Goal: Transaction & Acquisition: Book appointment/travel/reservation

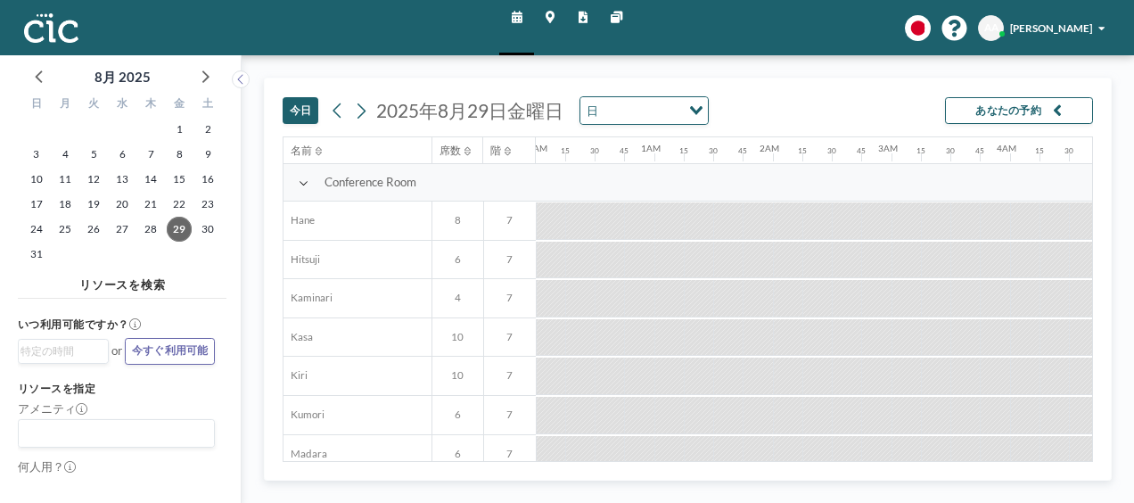
scroll to position [0, 1565]
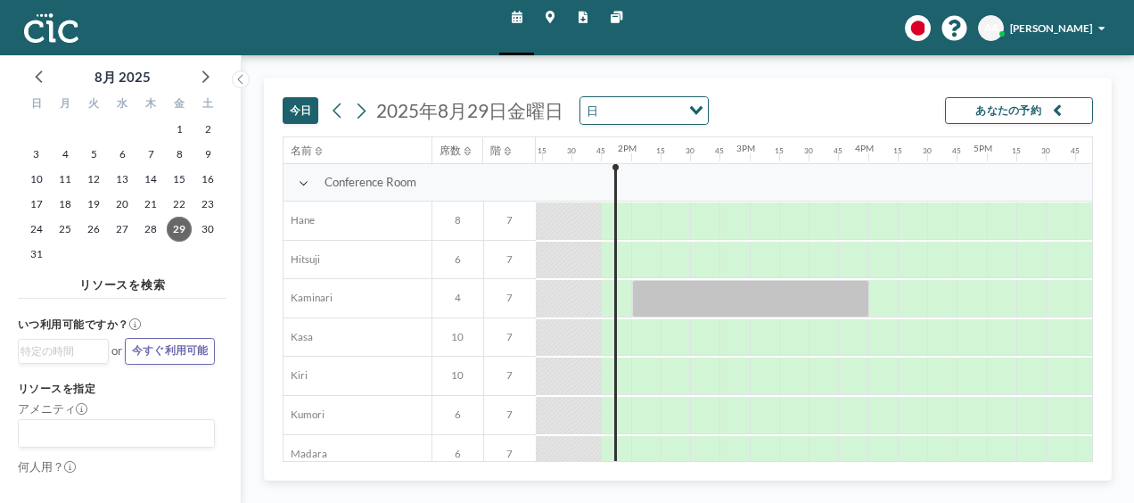
click at [692, 109] on icon "Search for option" at bounding box center [696, 110] width 12 height 9
click at [359, 112] on icon at bounding box center [361, 111] width 14 height 22
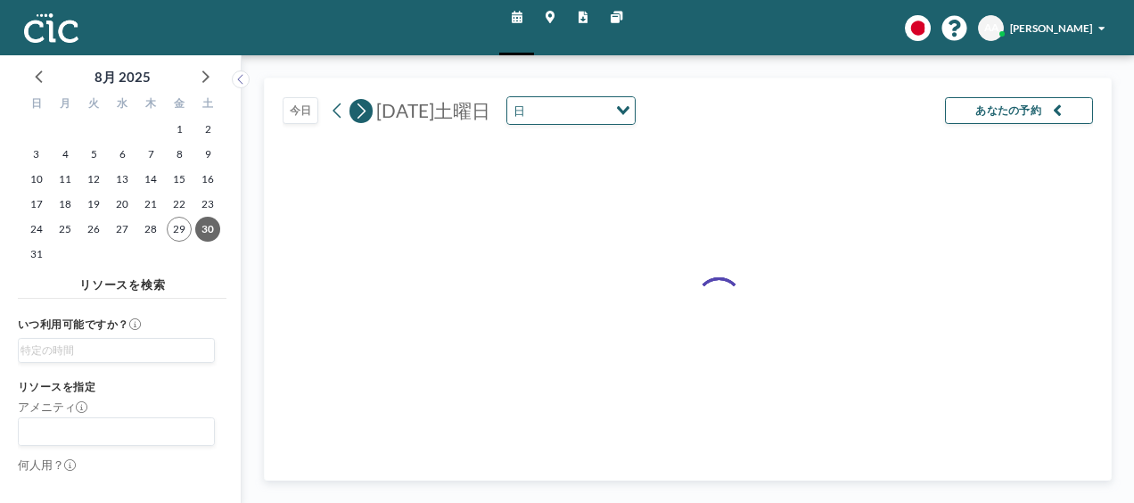
click at [359, 114] on icon at bounding box center [362, 110] width 8 height 15
click at [358, 114] on icon at bounding box center [361, 111] width 14 height 22
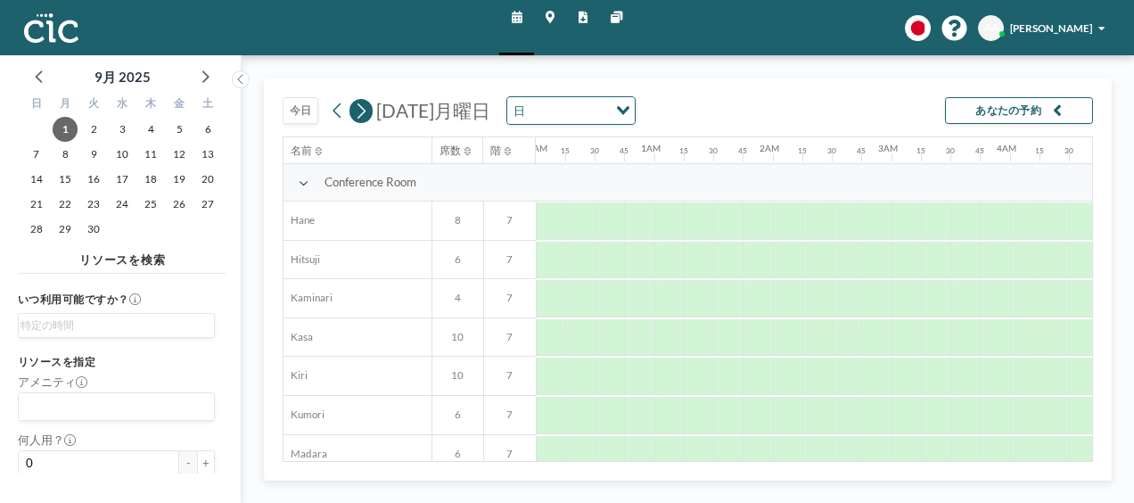
click at [358, 114] on icon at bounding box center [361, 111] width 14 height 22
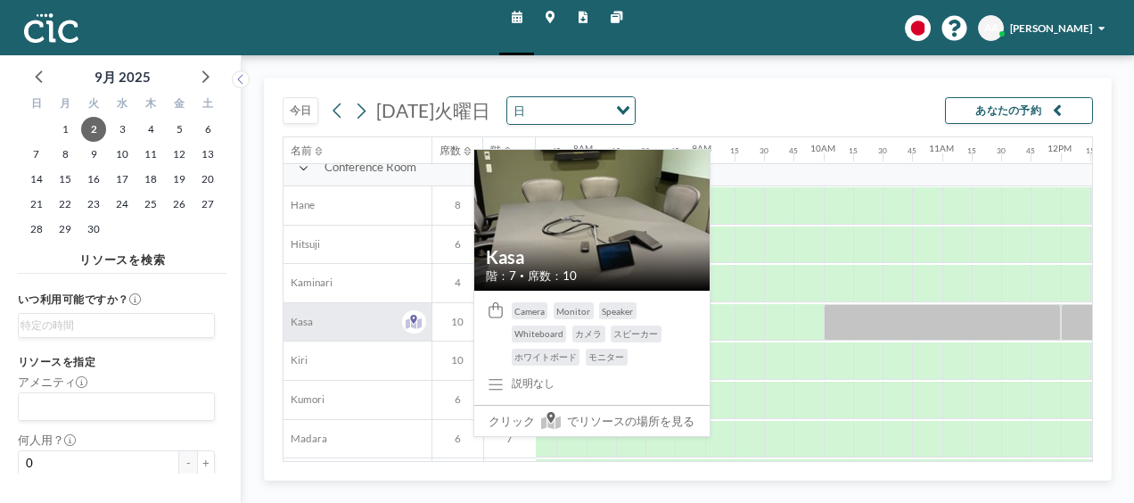
scroll to position [0, 898]
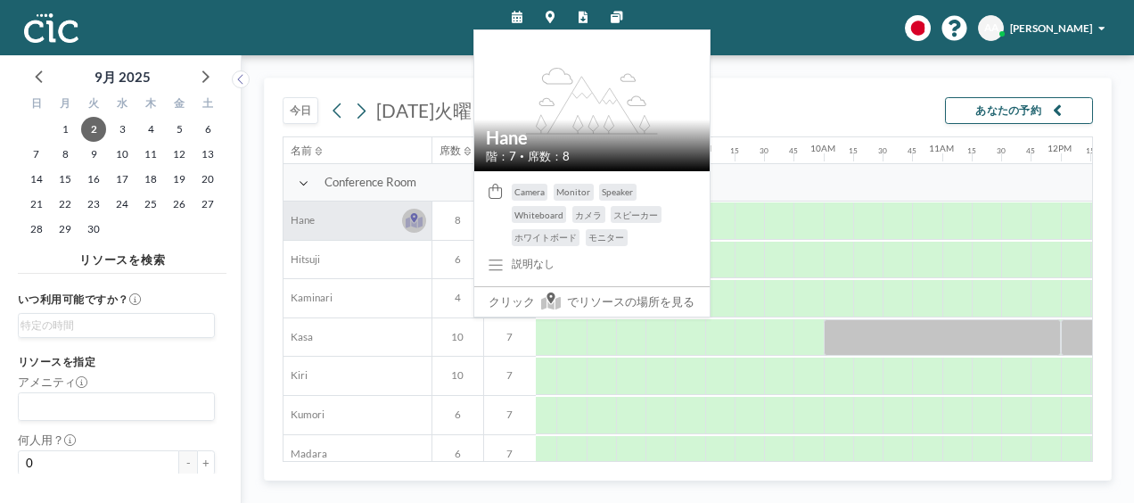
click at [416, 213] on icon at bounding box center [414, 220] width 17 height 15
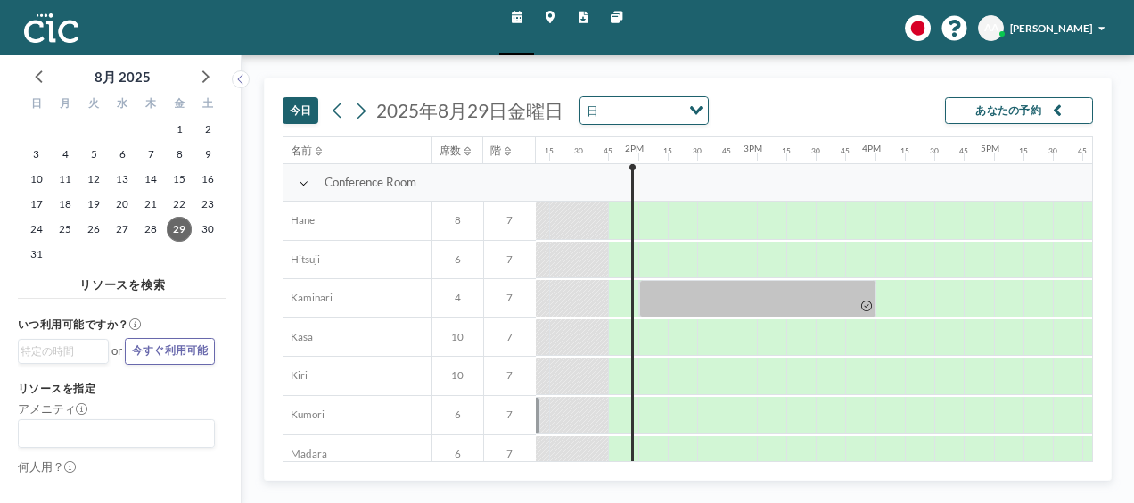
scroll to position [0, 1565]
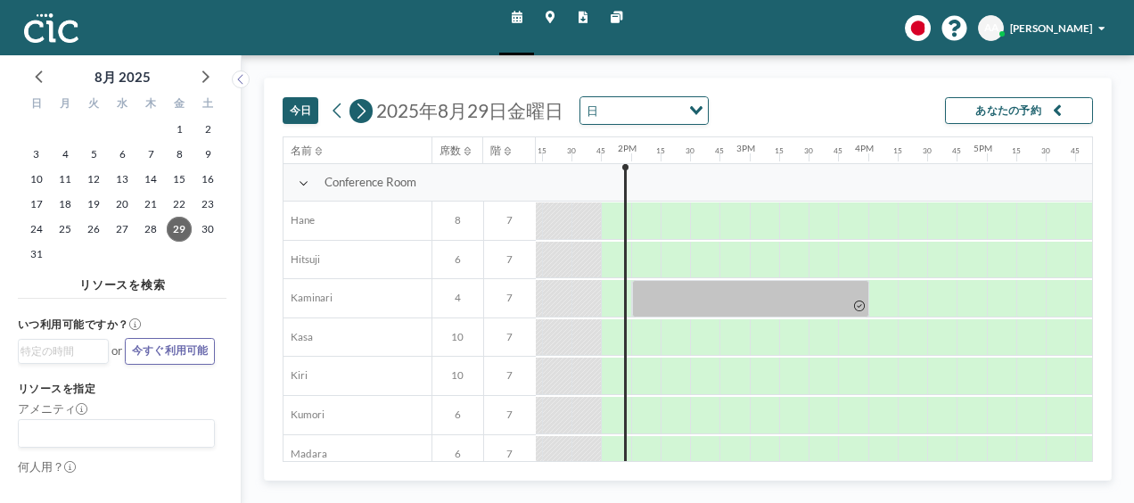
click at [361, 108] on icon at bounding box center [362, 110] width 8 height 15
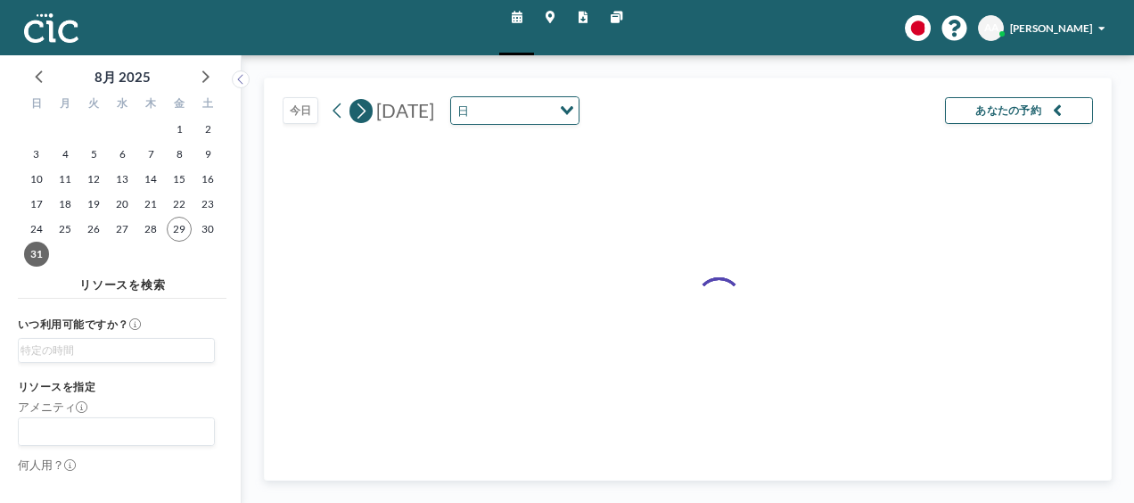
click at [361, 108] on icon at bounding box center [362, 110] width 8 height 15
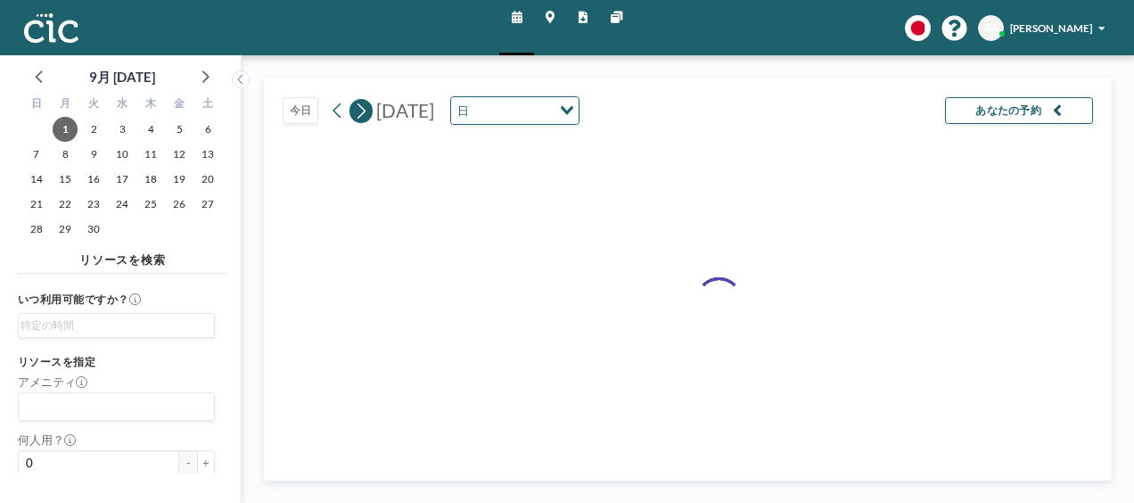
click at [361, 108] on icon at bounding box center [362, 110] width 8 height 15
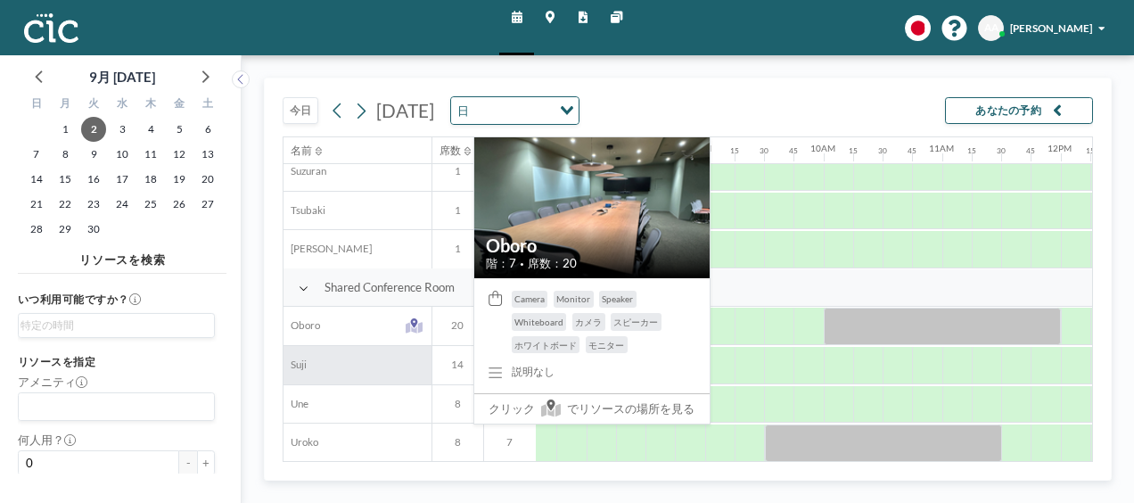
scroll to position [1070, 898]
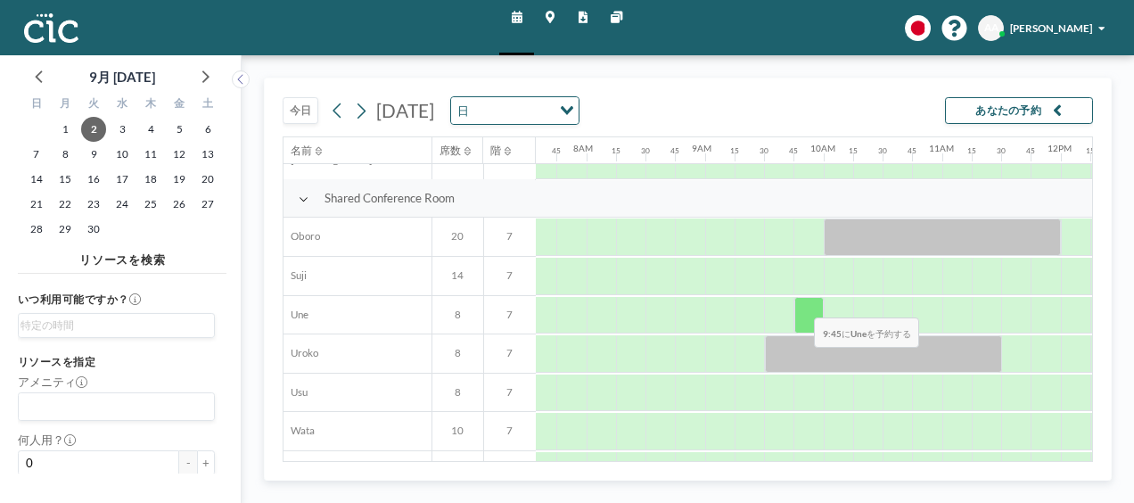
click at [801, 303] on div at bounding box center [809, 315] width 29 height 37
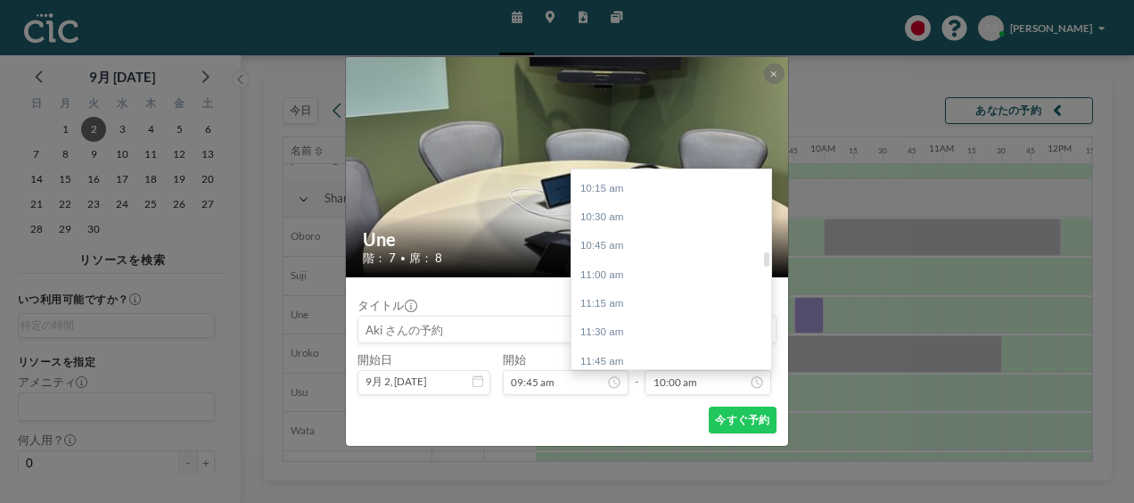
scroll to position [1241, 0]
click at [642, 293] on div "11:45 am" at bounding box center [676, 296] width 209 height 29
type input "11:45 am"
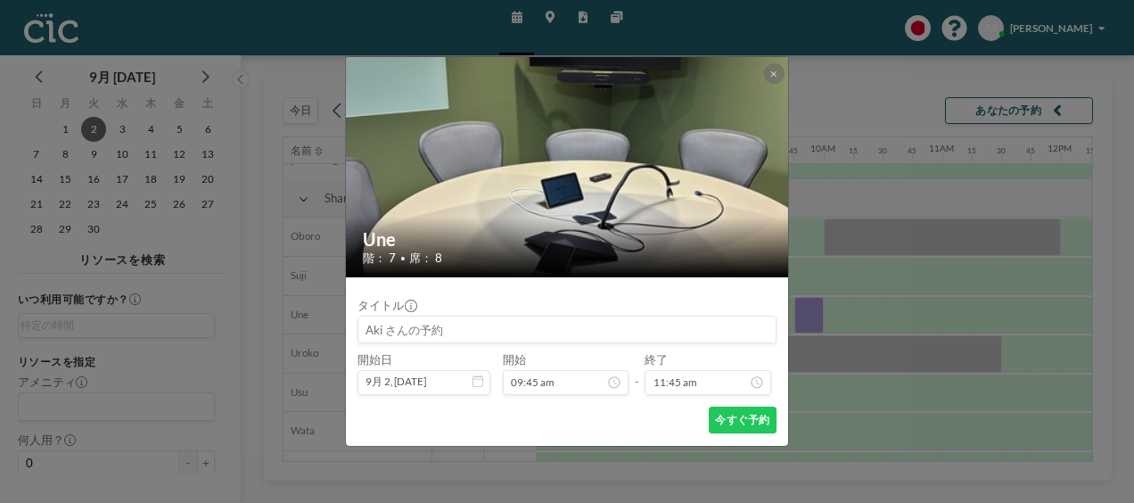
scroll to position [1124, 0]
click at [729, 423] on button "今すぐ予約" at bounding box center [743, 420] width 68 height 27
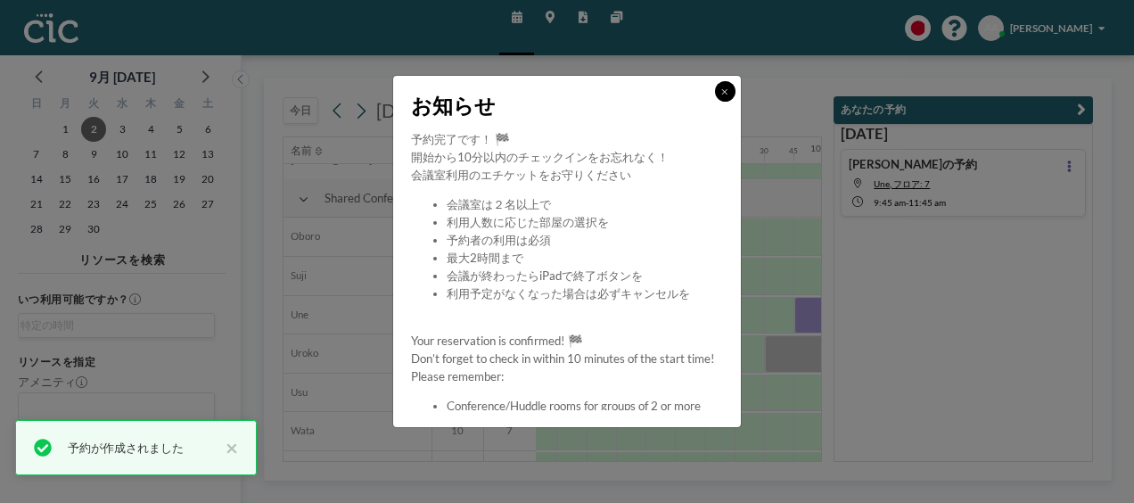
click at [728, 93] on icon at bounding box center [724, 91] width 6 height 9
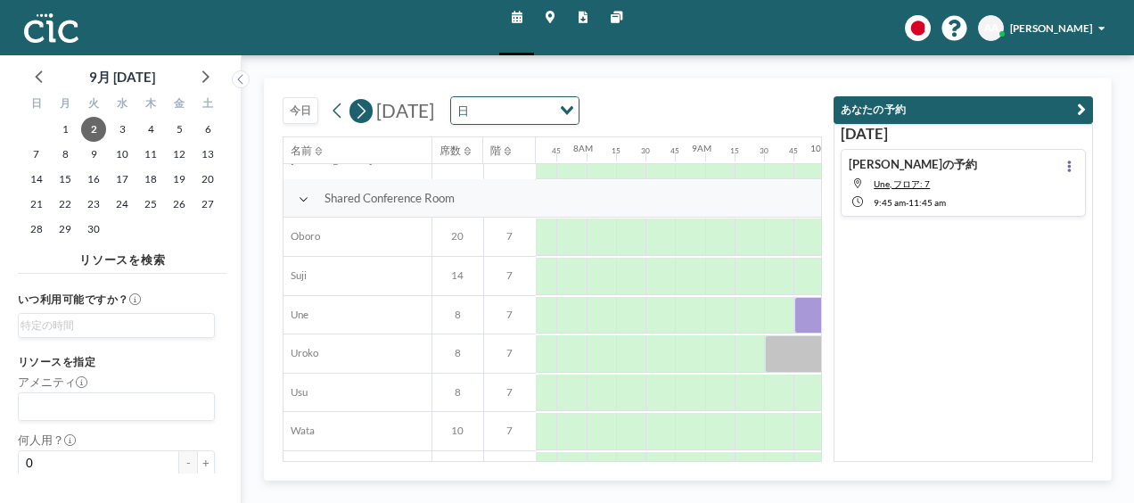
click at [365, 114] on icon at bounding box center [361, 111] width 14 height 22
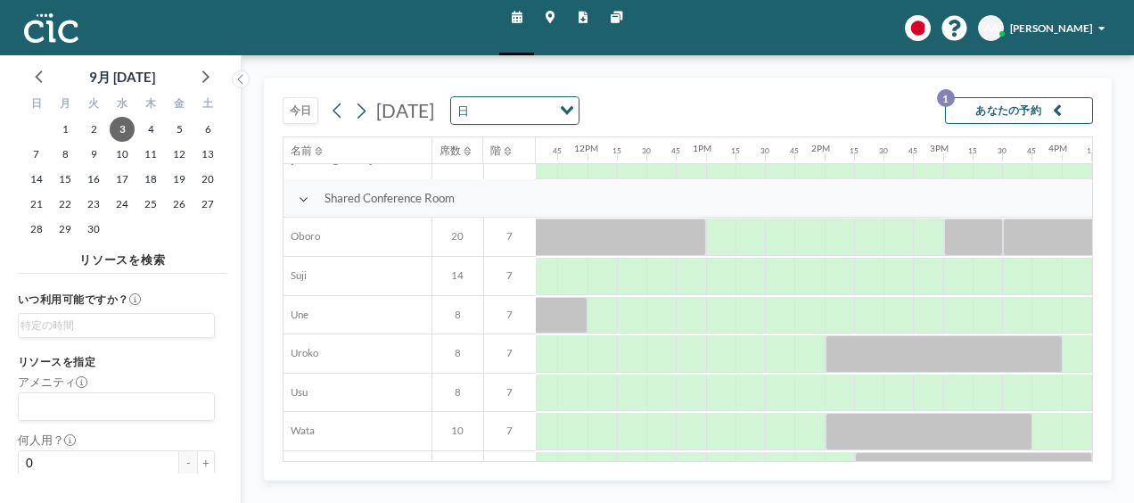
scroll to position [1070, 1379]
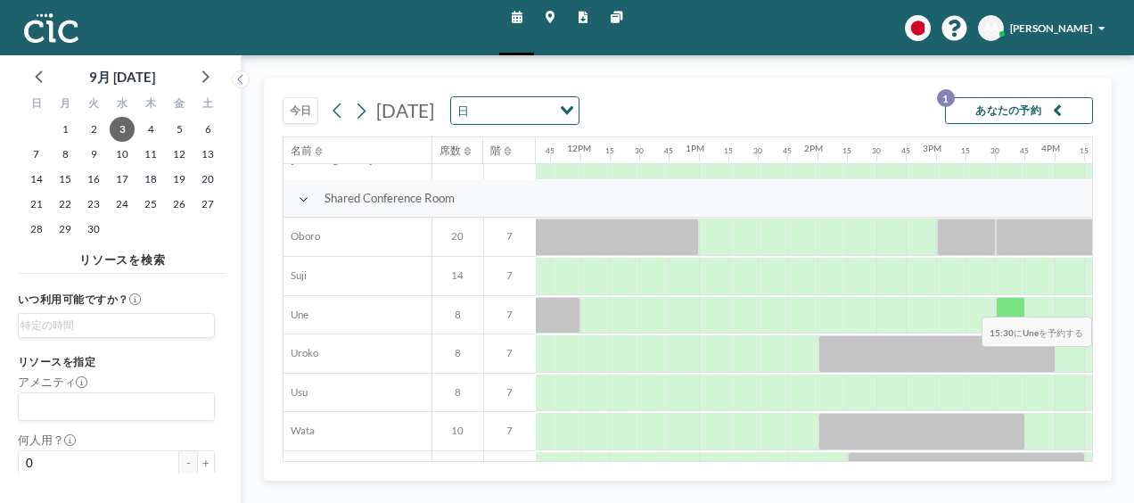
click at [1013, 302] on div at bounding box center [1010, 315] width 29 height 37
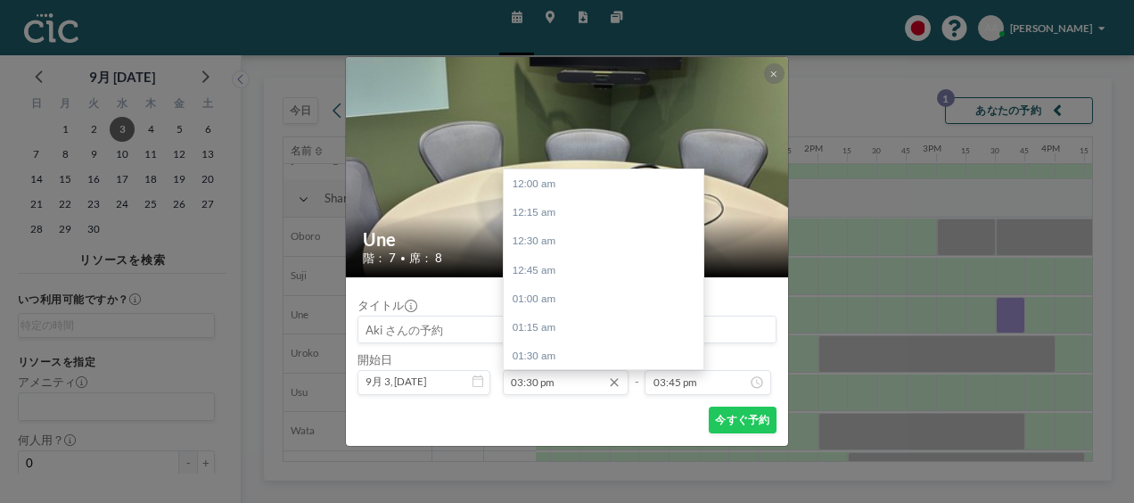
scroll to position [1786, 0]
click at [551, 206] on div "03:45 pm" at bounding box center [608, 211] width 209 height 29
type input "03:45 pm"
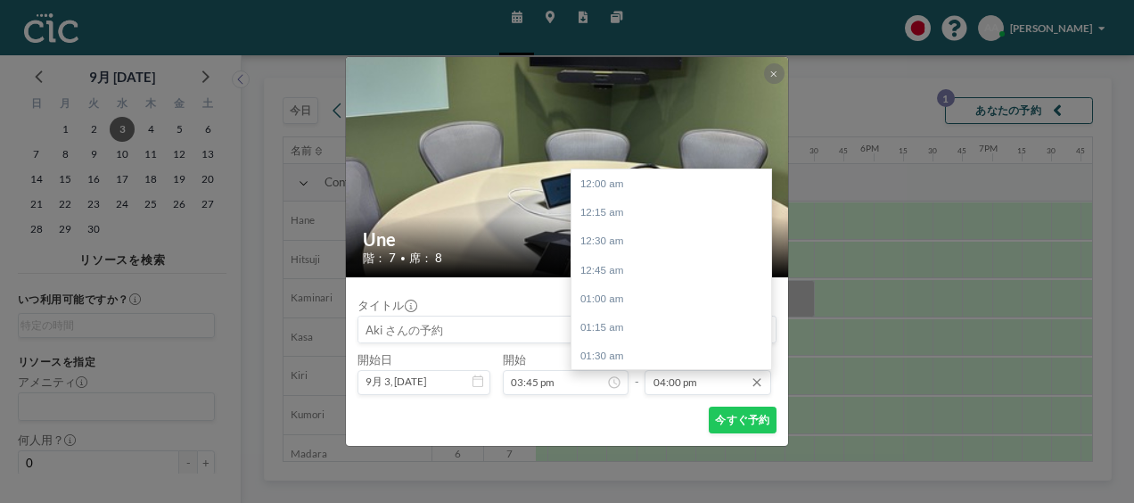
scroll to position [1843, 0]
click at [681, 382] on input "04:00 pm" at bounding box center [708, 382] width 126 height 25
click at [606, 298] on div "05:45 pm" at bounding box center [676, 296] width 209 height 29
type input "05:45 pm"
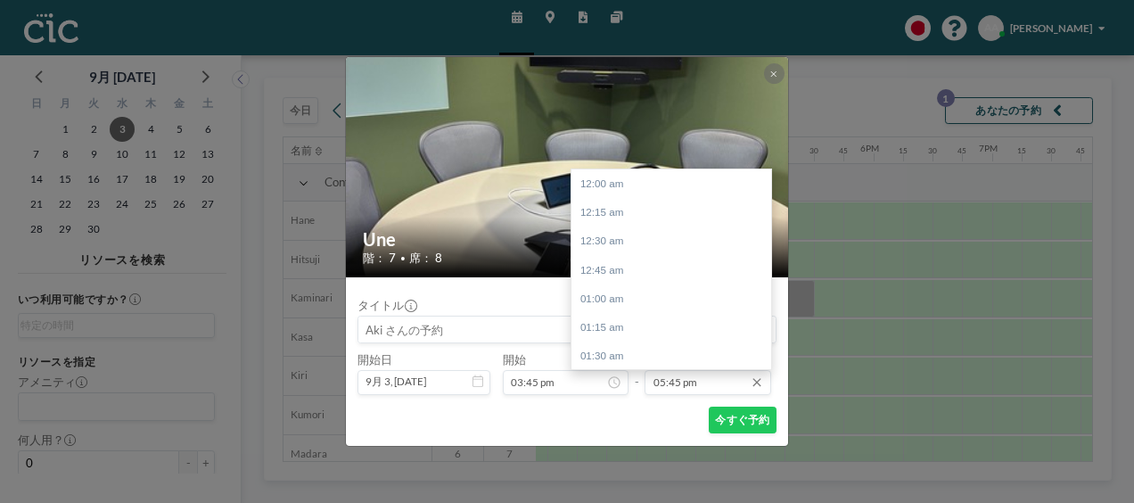
scroll to position [2045, 0]
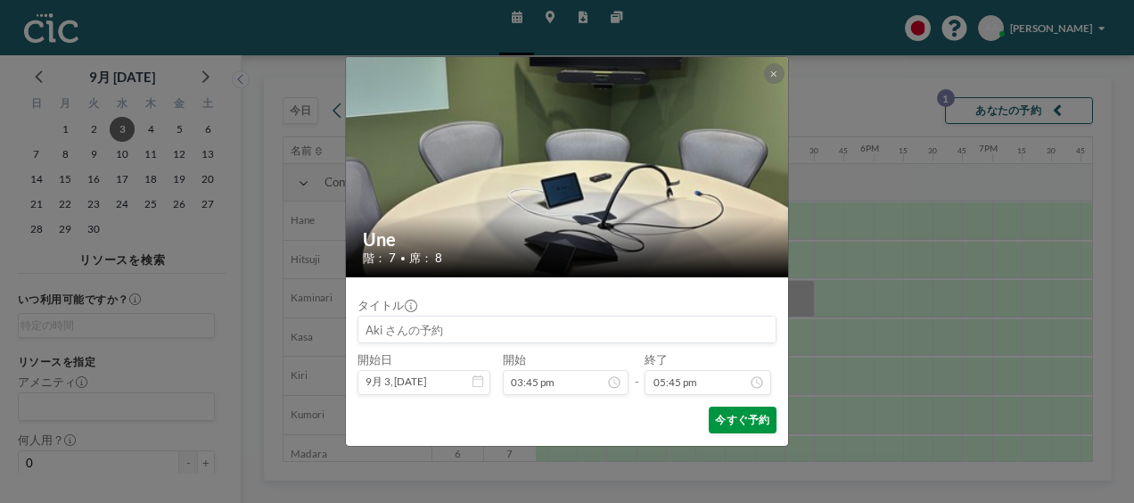
click at [717, 417] on button "今すぐ予約" at bounding box center [743, 420] width 68 height 27
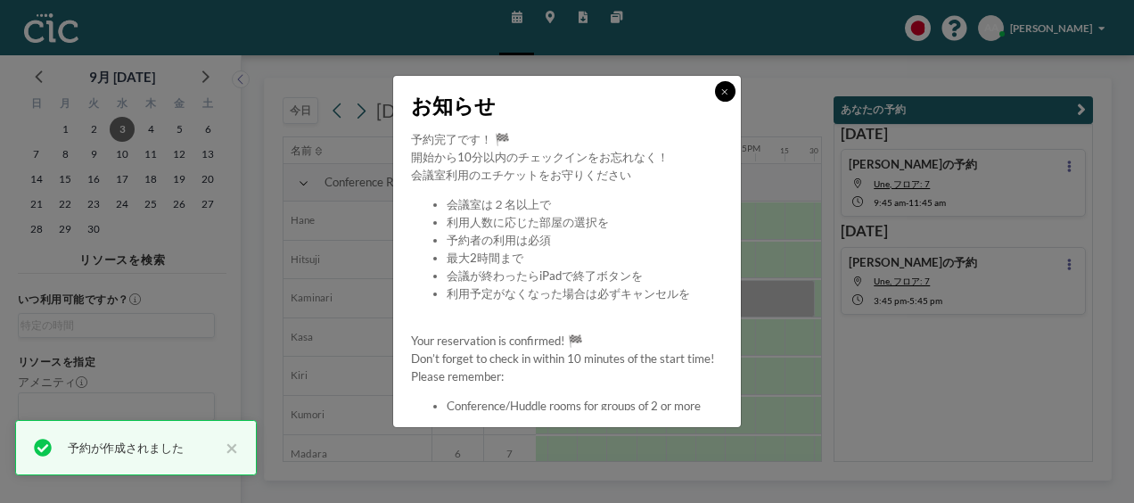
click at [726, 90] on icon at bounding box center [724, 91] width 5 height 5
